Goal: Register for event/course

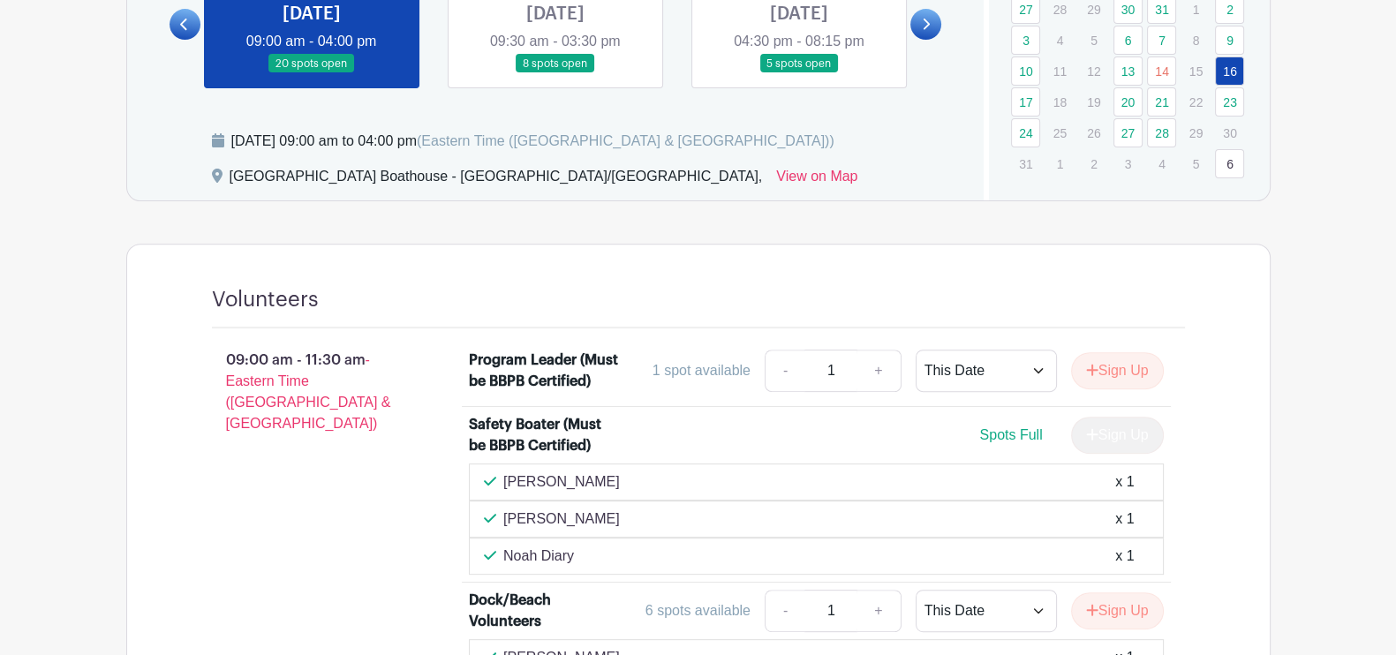
scroll to position [844, 0]
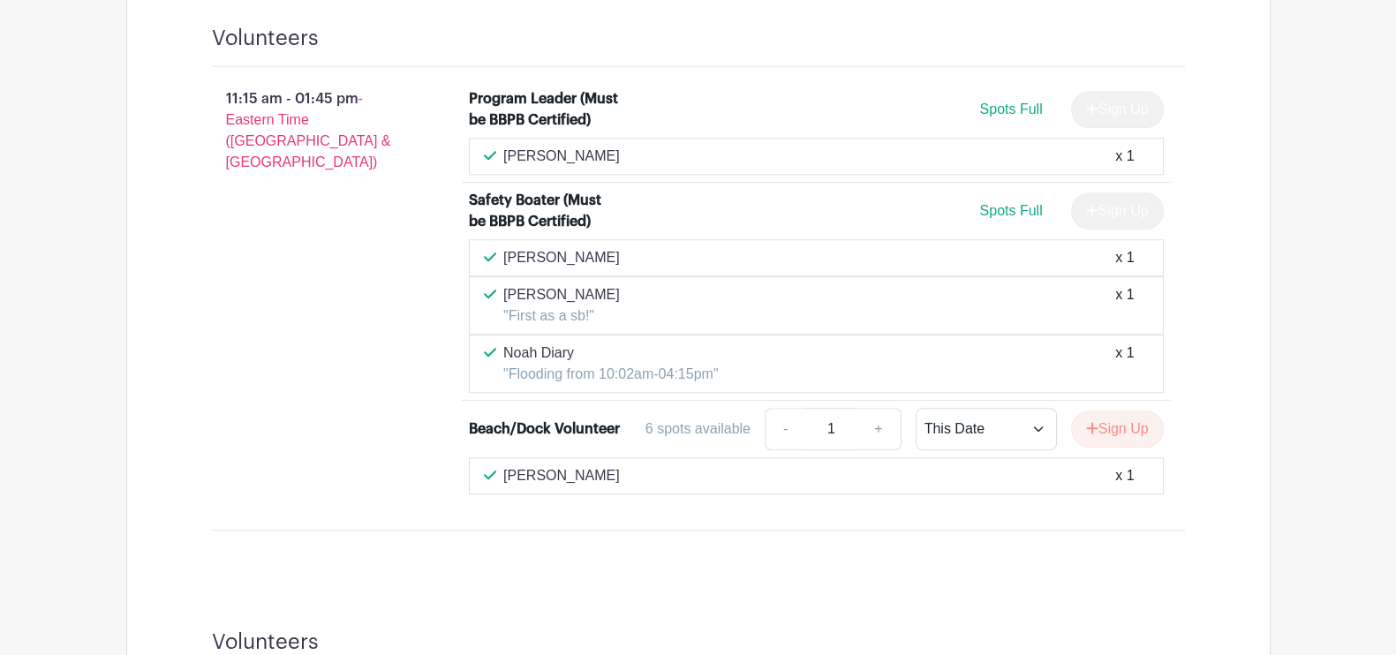
scroll to position [1541, 0]
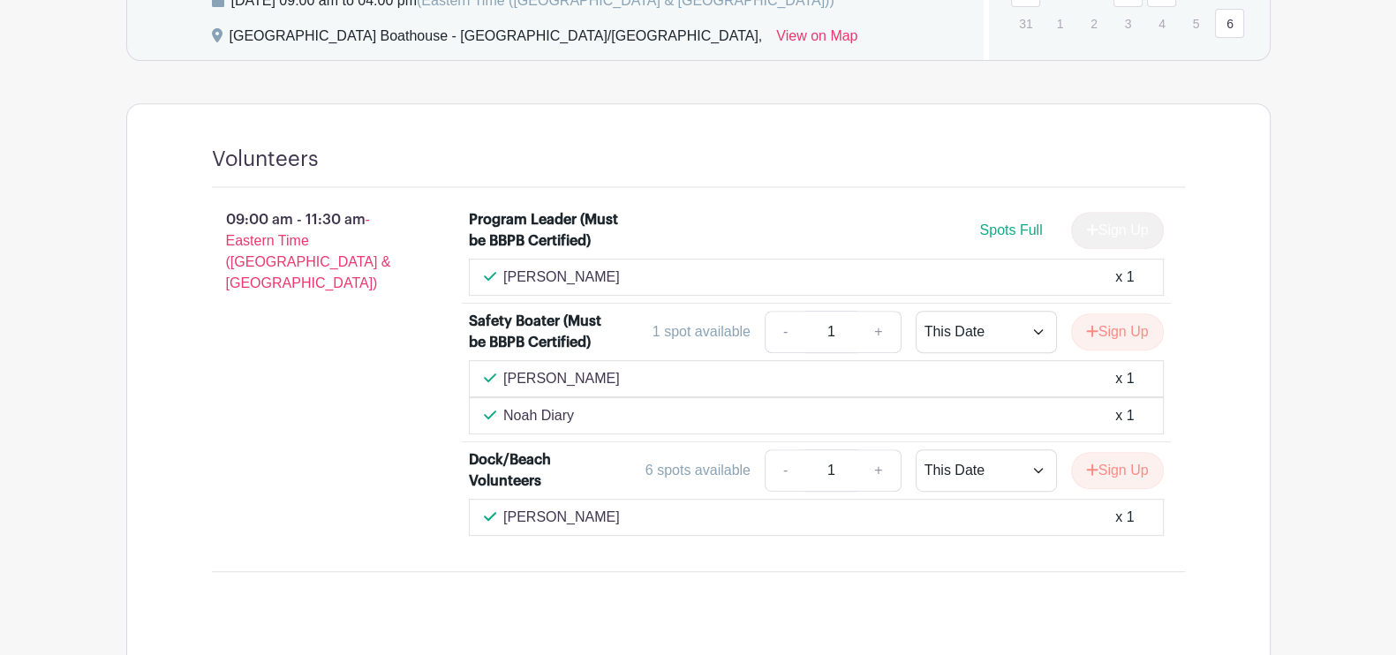
scroll to position [977, 0]
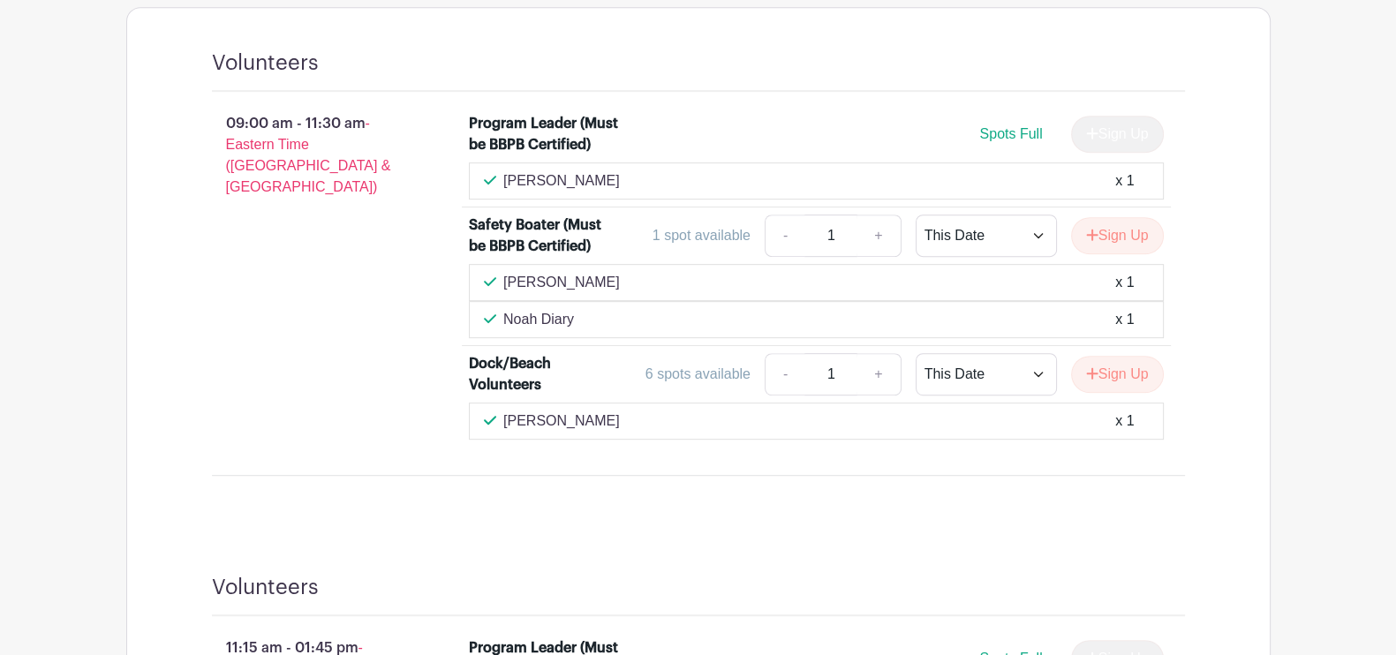
scroll to position [1072, 0]
